Goal: Transaction & Acquisition: Book appointment/travel/reservation

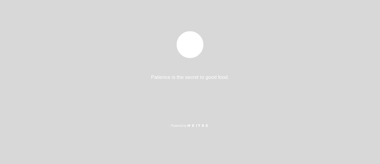
select select "es"
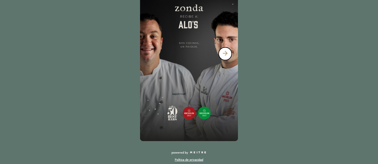
scroll to position [137, 0]
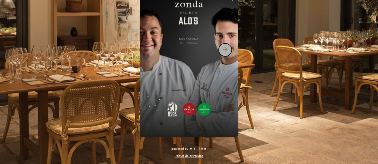
click at [225, 51] on icon "arrow_forward" at bounding box center [225, 49] width 7 height 7
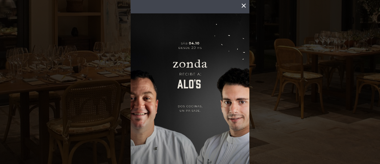
click at [241, 6] on icon "close" at bounding box center [243, 5] width 7 height 7
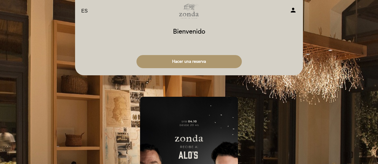
scroll to position [0, 0]
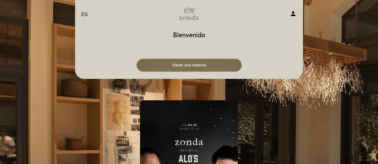
click at [235, 63] on button "Hacer una reserva" at bounding box center [189, 64] width 105 height 13
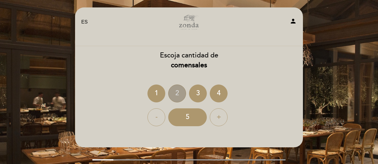
click at [173, 89] on div "2" at bounding box center [177, 93] width 18 height 18
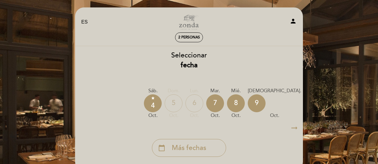
click at [295, 128] on icon "arrow_right_alt" at bounding box center [294, 127] width 9 height 13
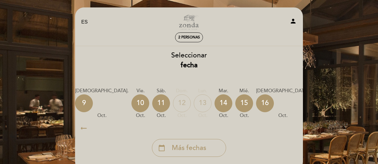
scroll to position [0, 173]
click at [87, 104] on div "9" at bounding box center [84, 103] width 18 height 18
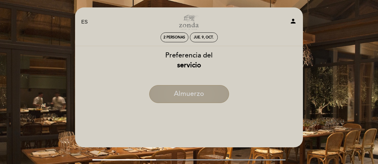
click at [213, 93] on button "Almuerzo" at bounding box center [189, 94] width 80 height 18
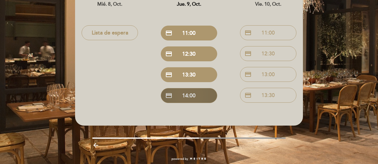
scroll to position [30, 0]
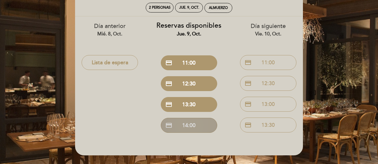
click at [192, 126] on button "credit_card 14:00" at bounding box center [189, 125] width 56 height 15
